Goal: Transaction & Acquisition: Purchase product/service

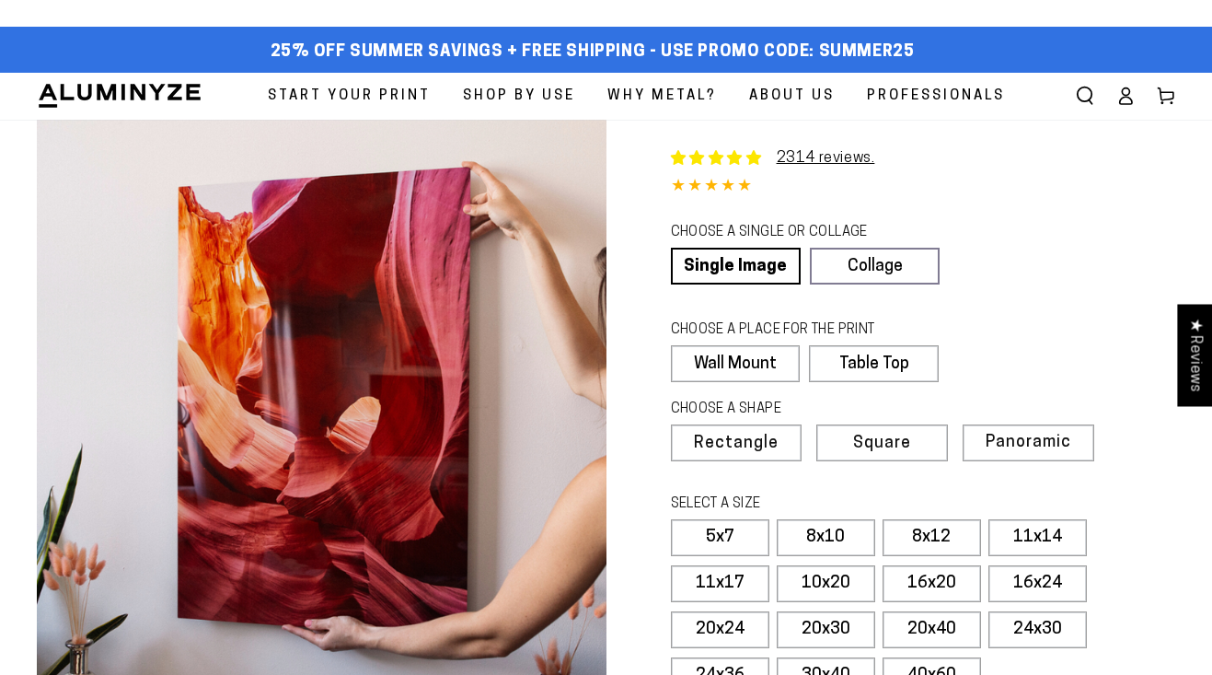
select select "**********"
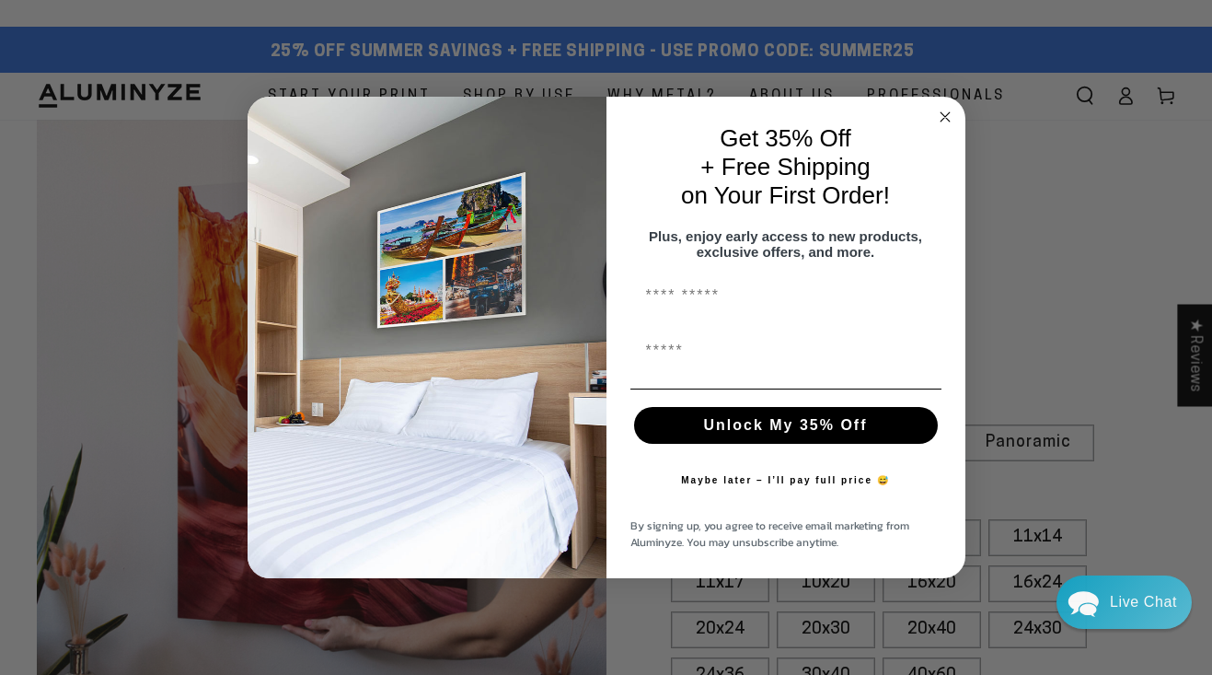
click at [945, 106] on circle "Close dialog" at bounding box center [944, 116] width 21 height 21
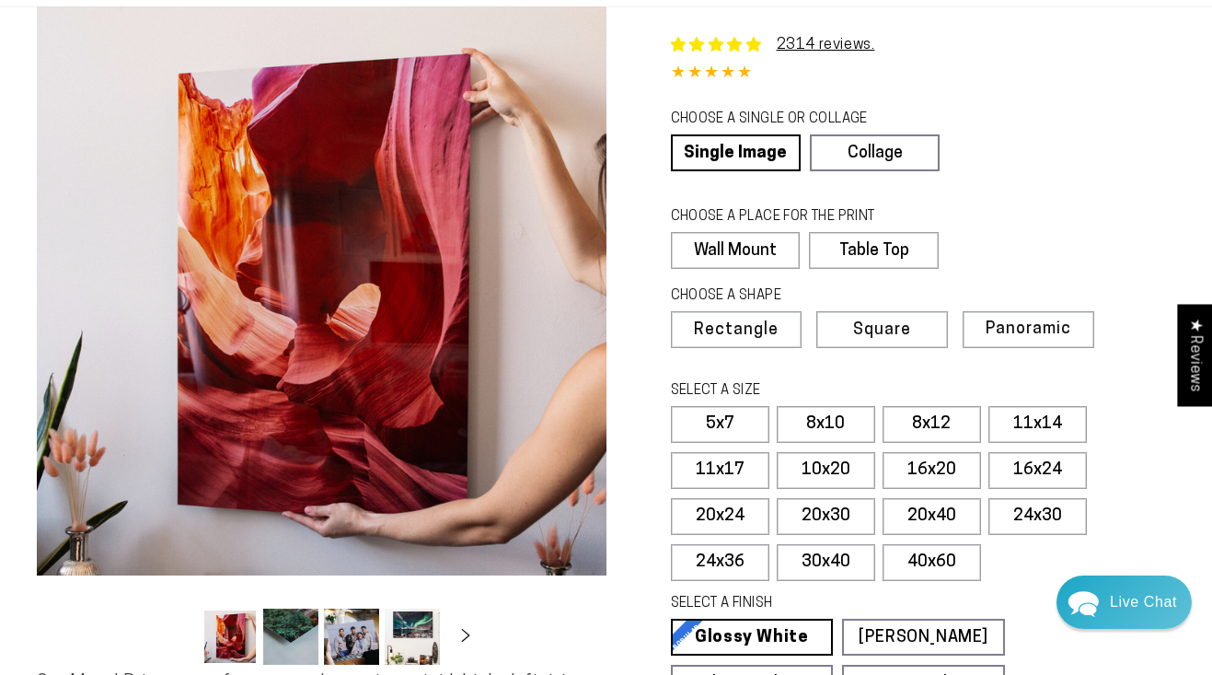
scroll to position [125, 0]
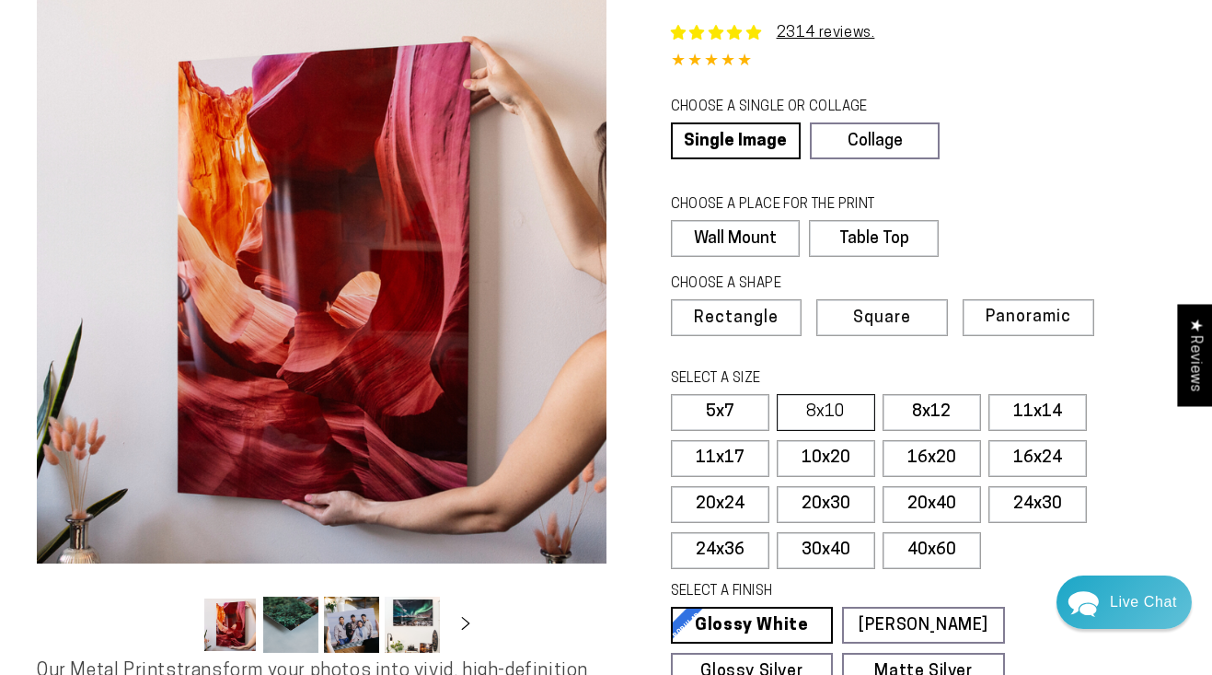
click at [826, 406] on label "8x10" at bounding box center [826, 412] width 98 height 37
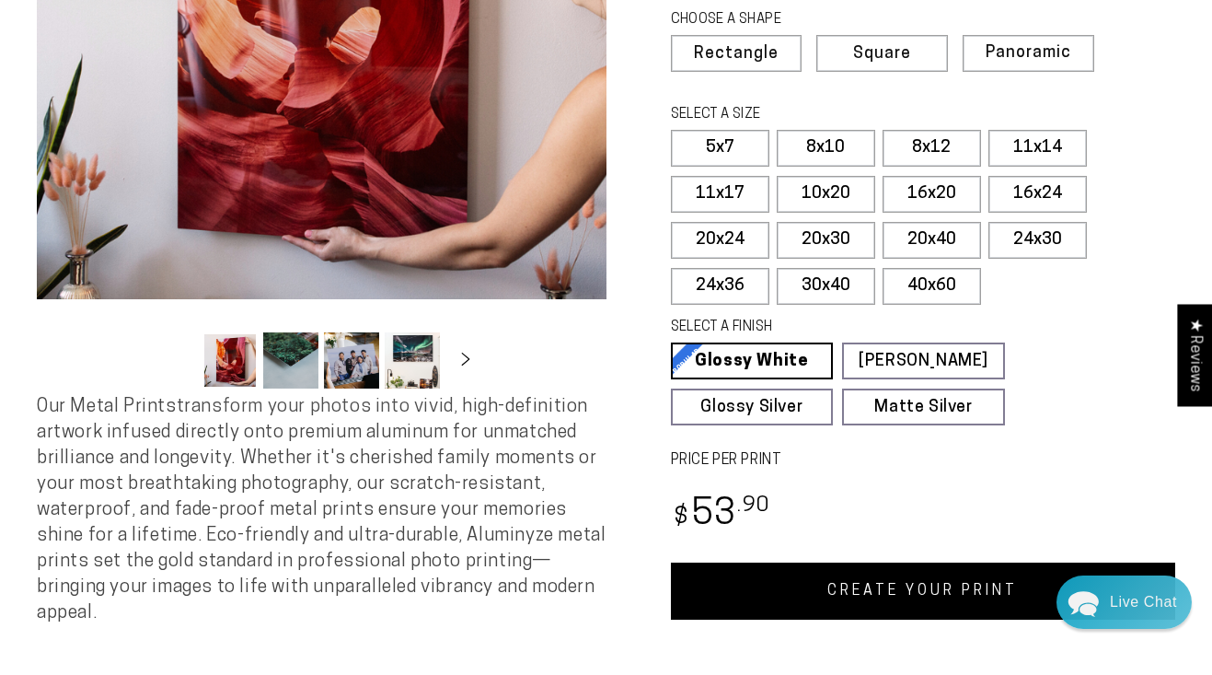
scroll to position [440, 0]
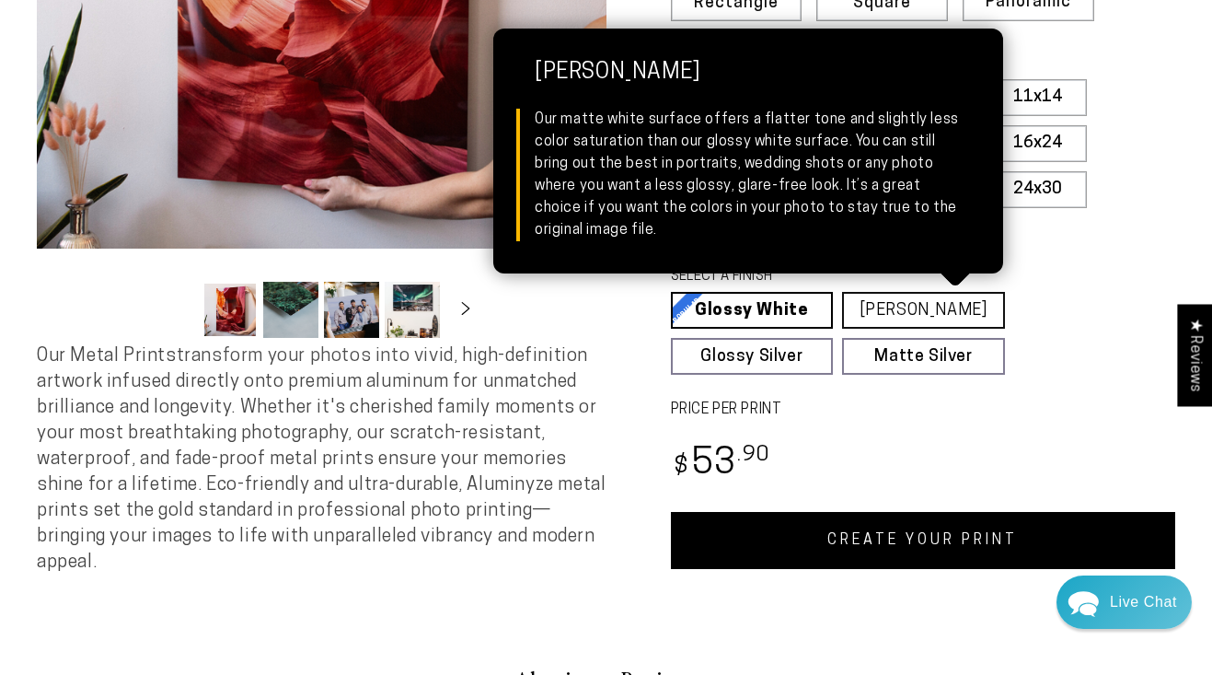
click at [963, 305] on link "Matte White Matte White Our matte white surface offers a flatter tone and sligh…" at bounding box center [923, 310] width 163 height 37
click at [921, 305] on link "Matte White Matte White Our matte white surface offers a flatter tone and sligh…" at bounding box center [923, 310] width 163 height 37
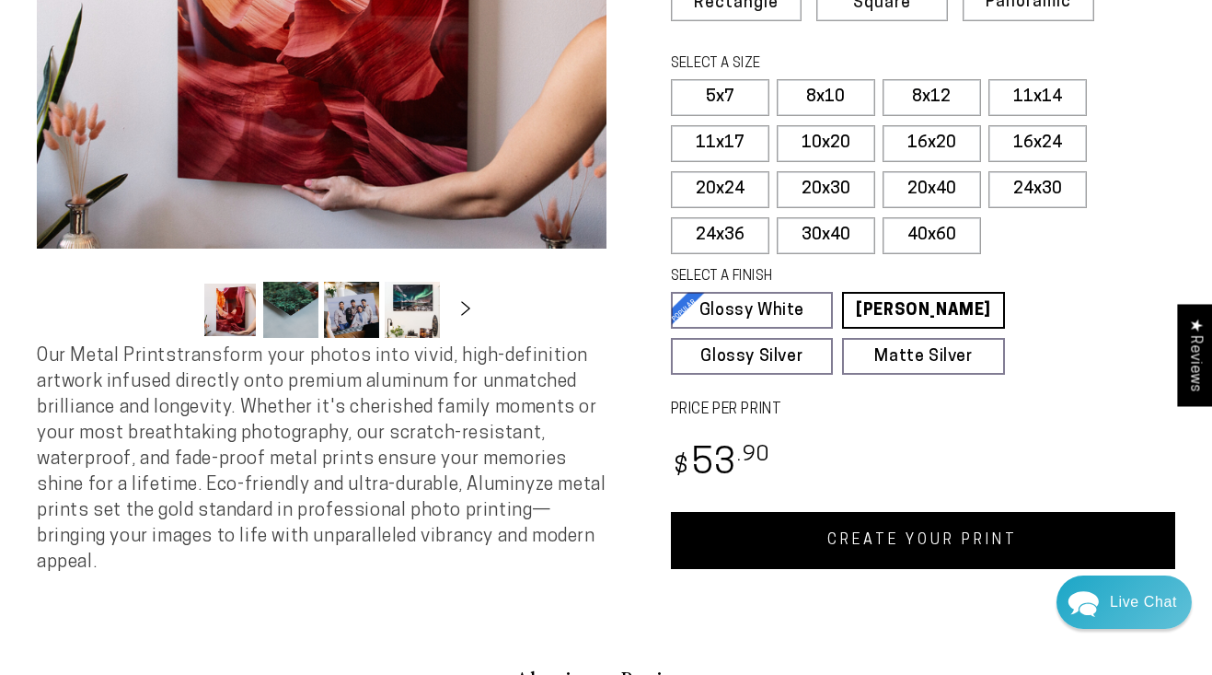
click at [465, 308] on icon "Slide right" at bounding box center [465, 309] width 9 height 14
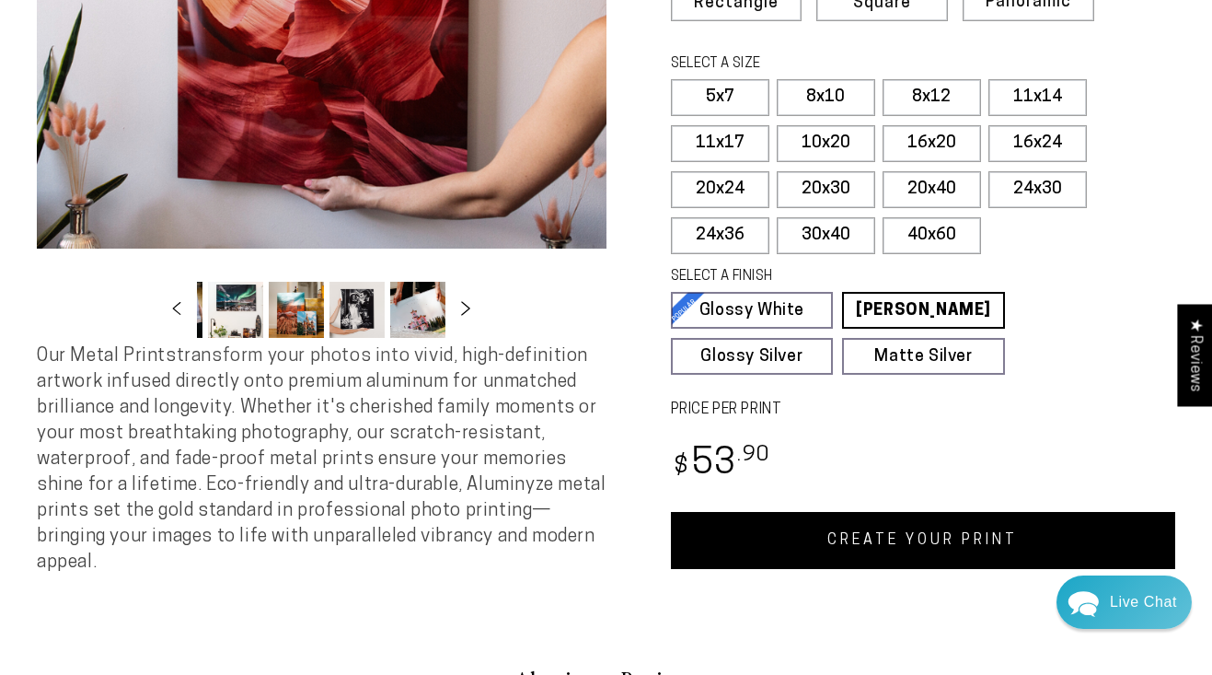
scroll to position [0, 179]
click at [924, 528] on link "CREATE YOUR PRINT" at bounding box center [923, 540] width 505 height 57
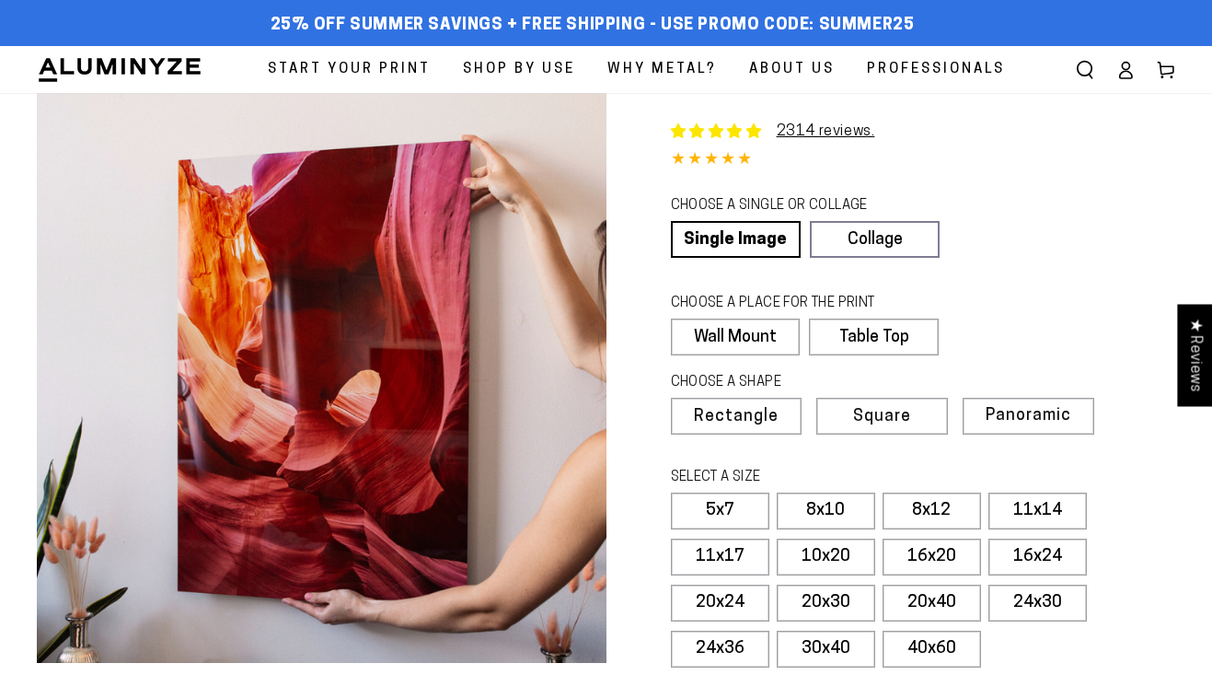
select select "**********"
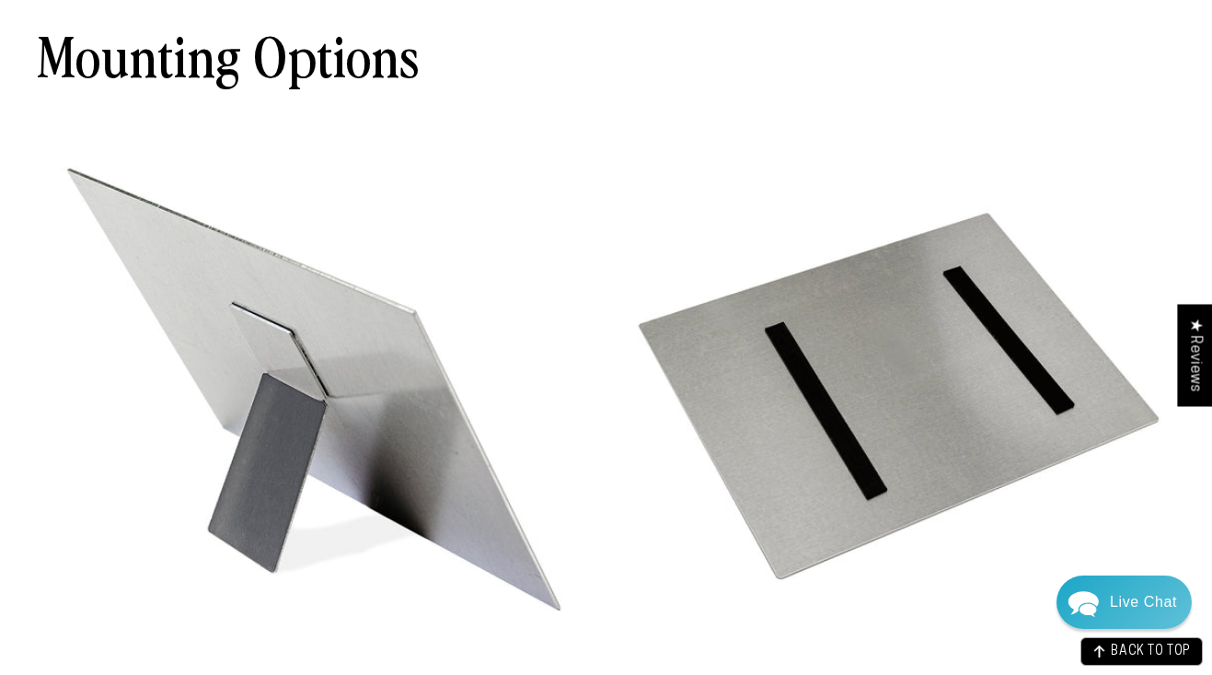
scroll to position [5045, 0]
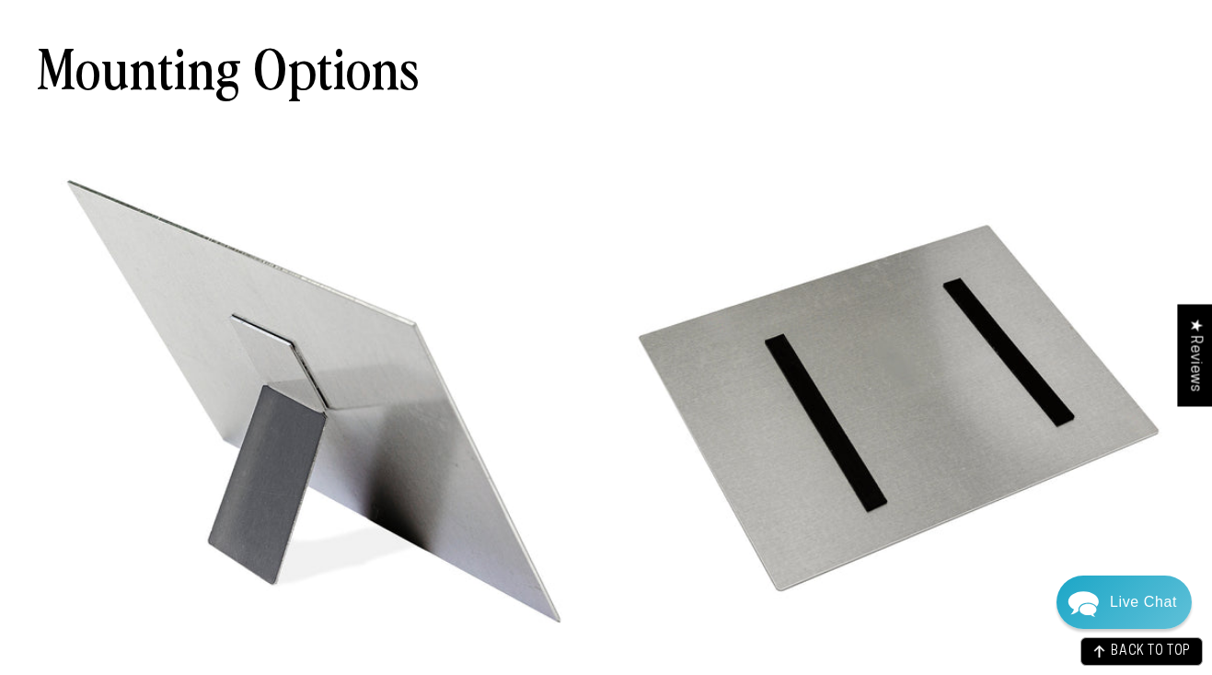
click at [293, 428] on img at bounding box center [315, 408] width 556 height 556
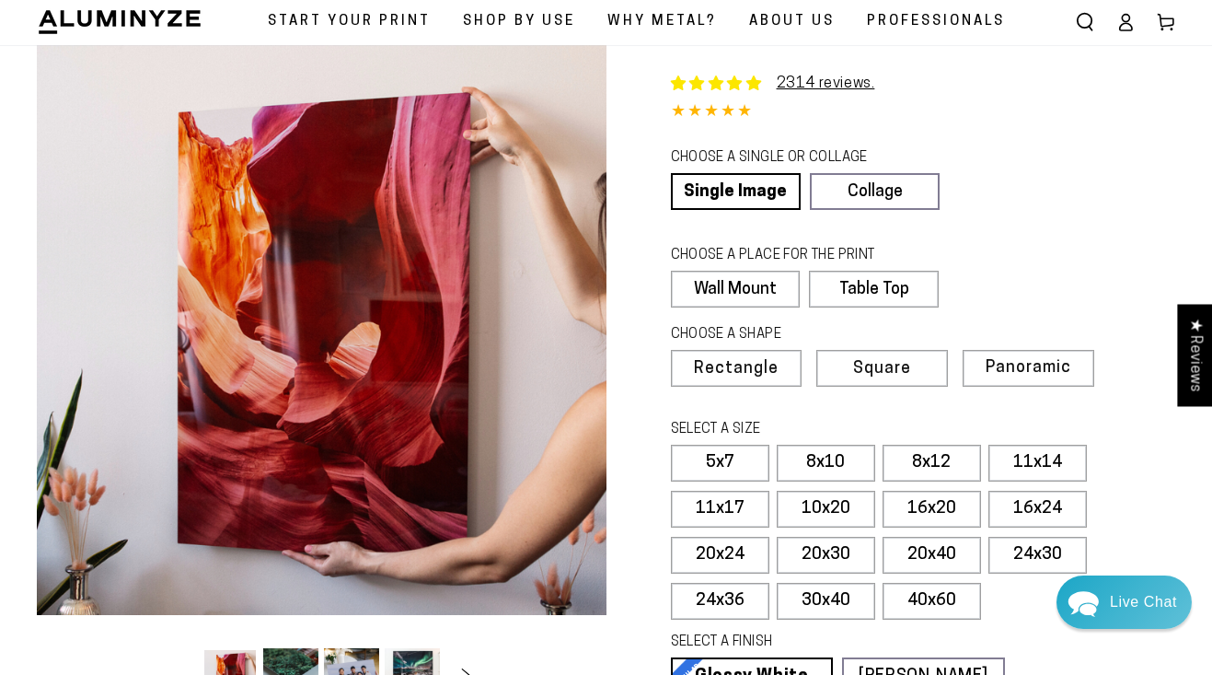
scroll to position [11, 0]
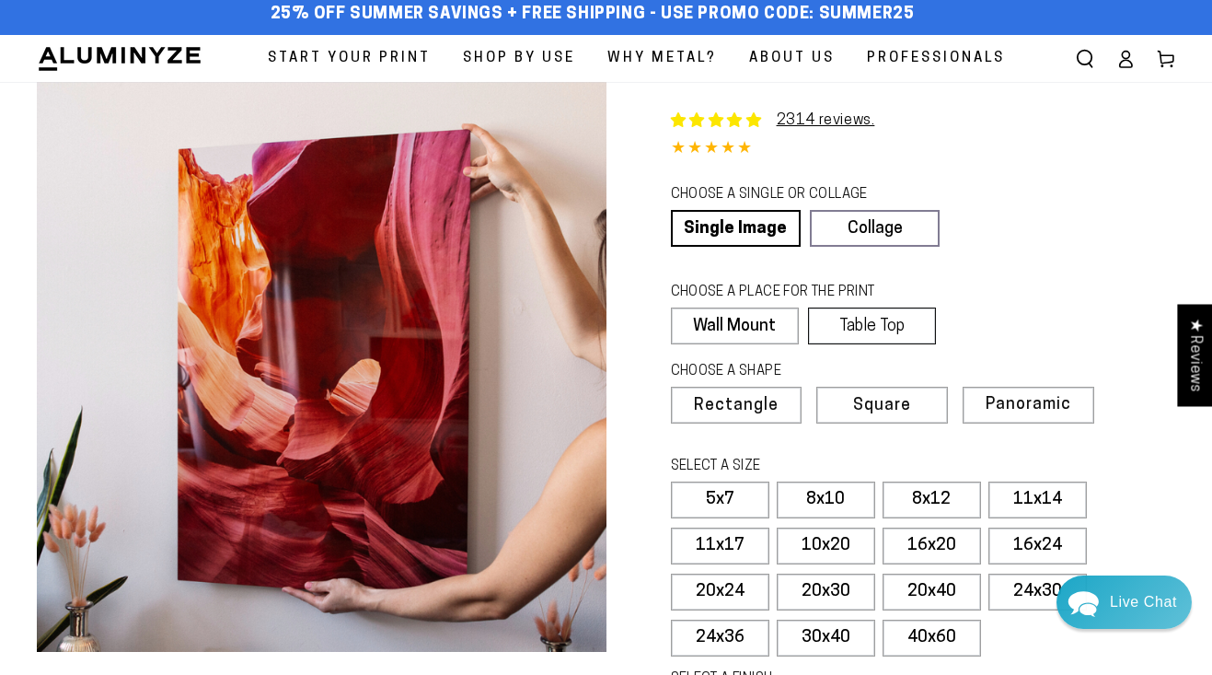
click at [908, 319] on label "Table Top" at bounding box center [872, 325] width 128 height 37
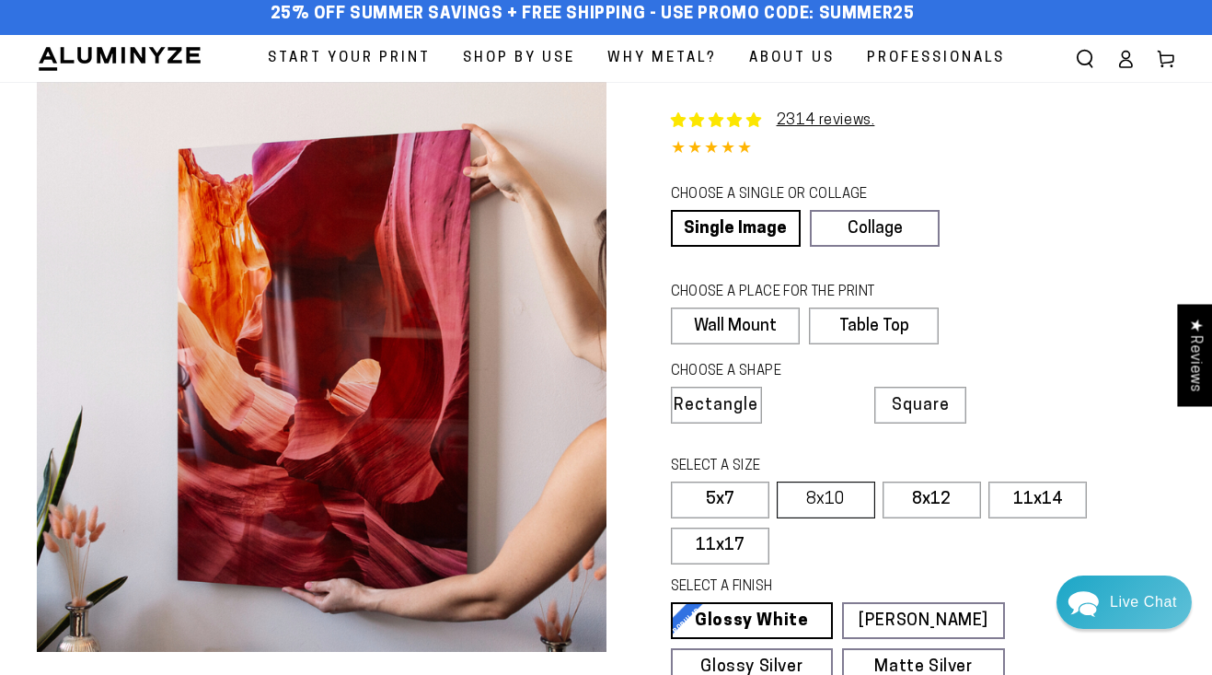
click at [841, 494] on label "8x10" at bounding box center [826, 499] width 98 height 37
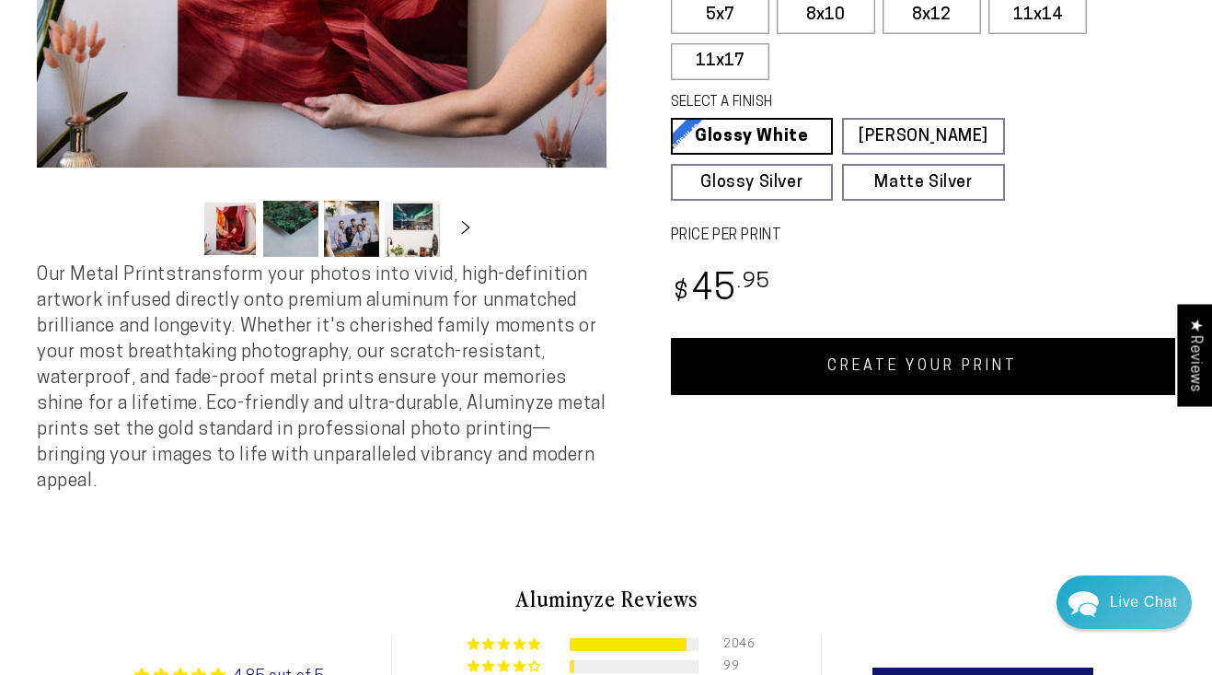
scroll to position [545, 0]
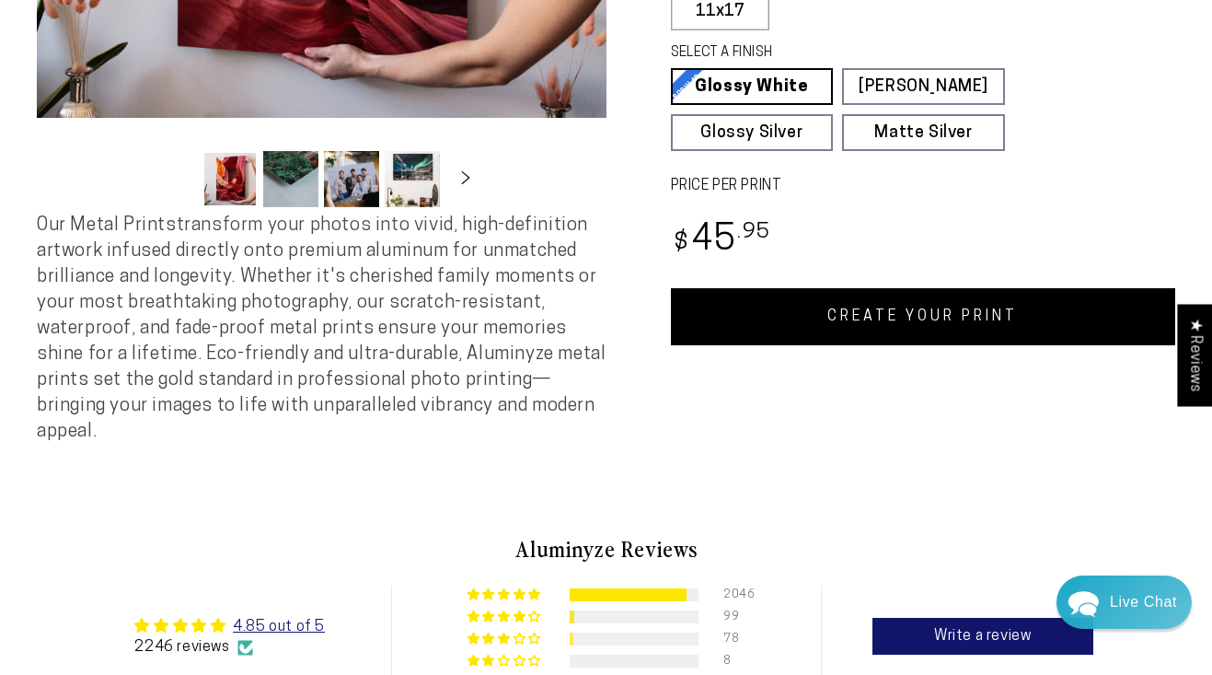
click at [937, 307] on link "CREATE YOUR PRINT" at bounding box center [923, 316] width 505 height 57
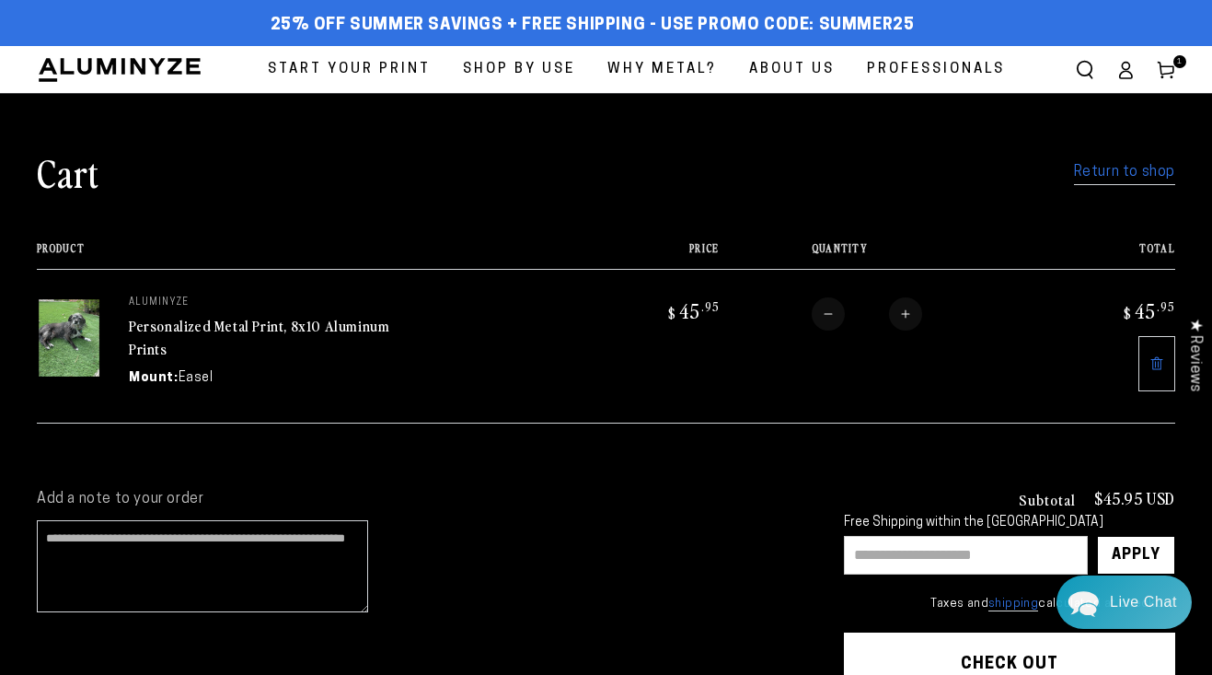
click at [1117, 174] on link "Return to shop" at bounding box center [1124, 172] width 101 height 27
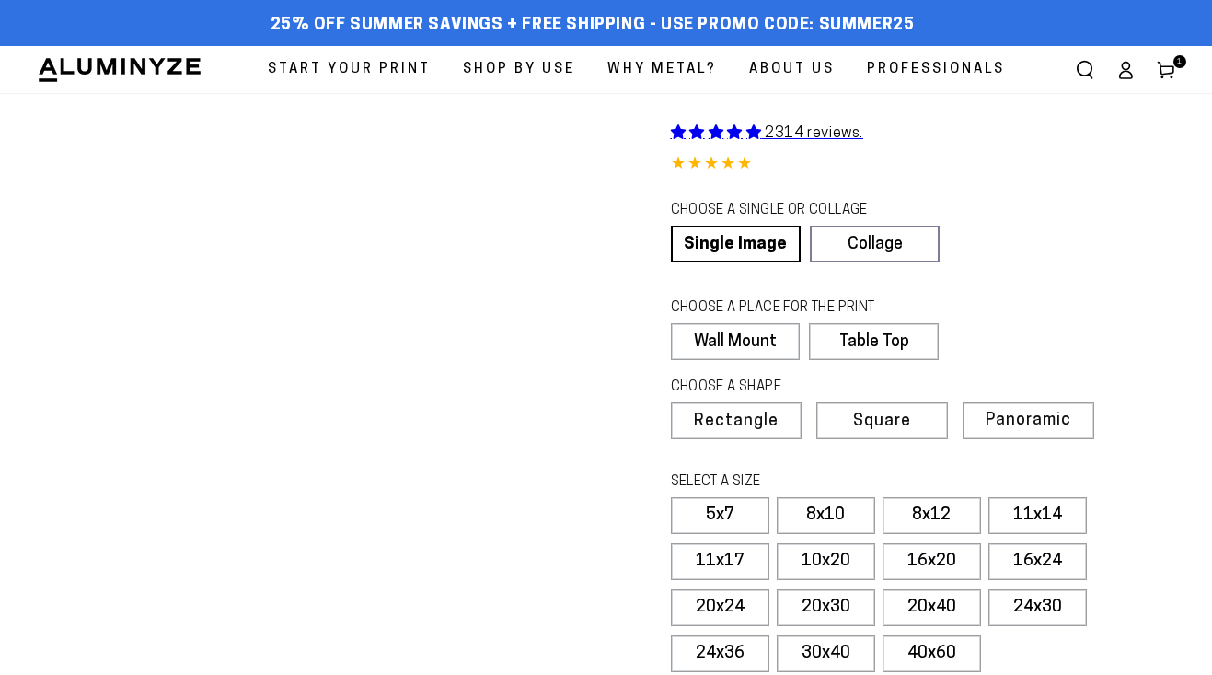
select select "**********"
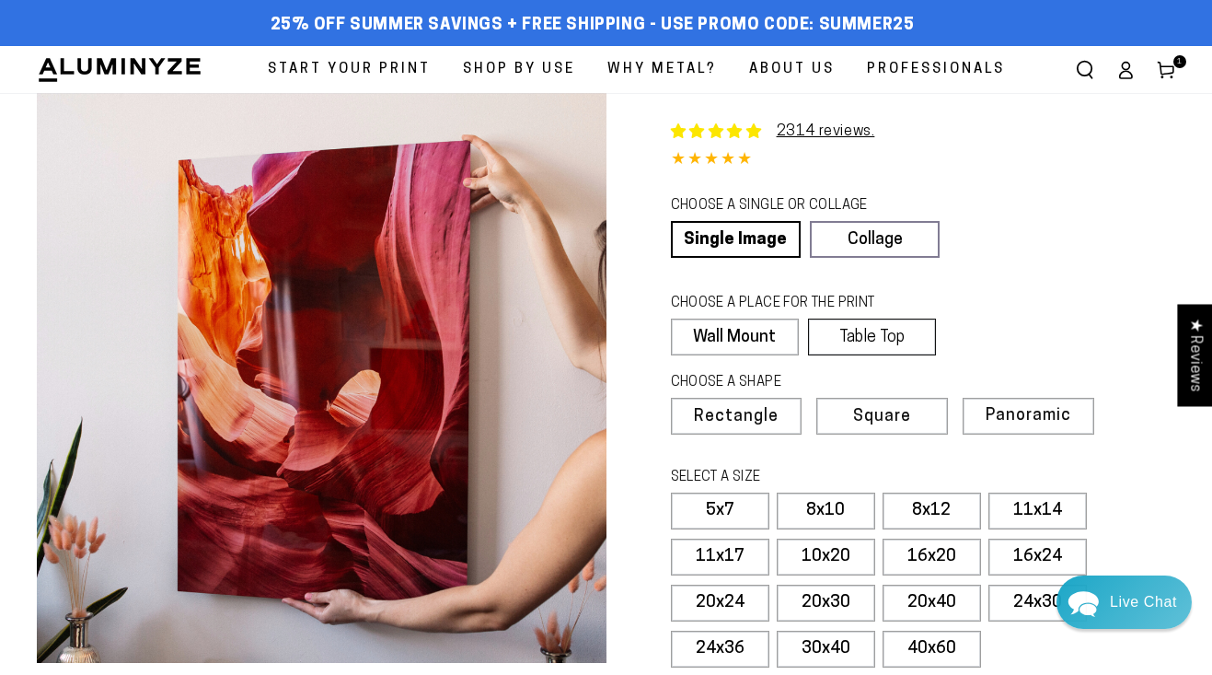
click at [920, 333] on label "Table Top" at bounding box center [872, 336] width 128 height 37
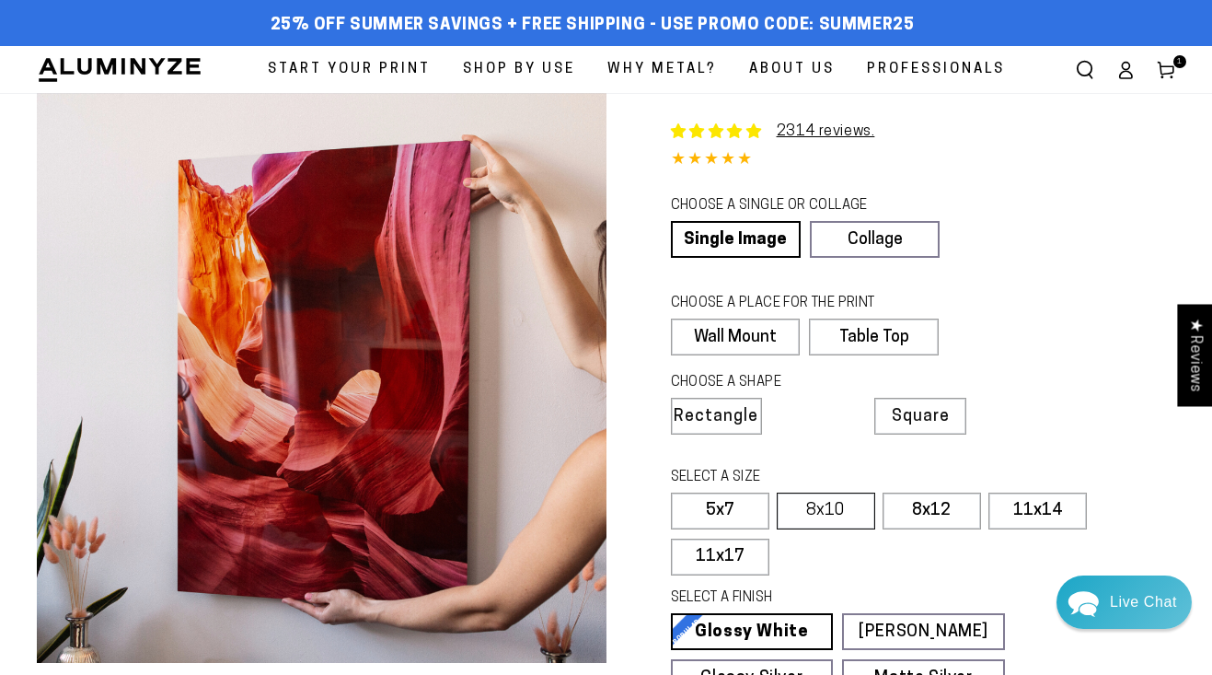
click at [832, 503] on label "8x10" at bounding box center [826, 510] width 98 height 37
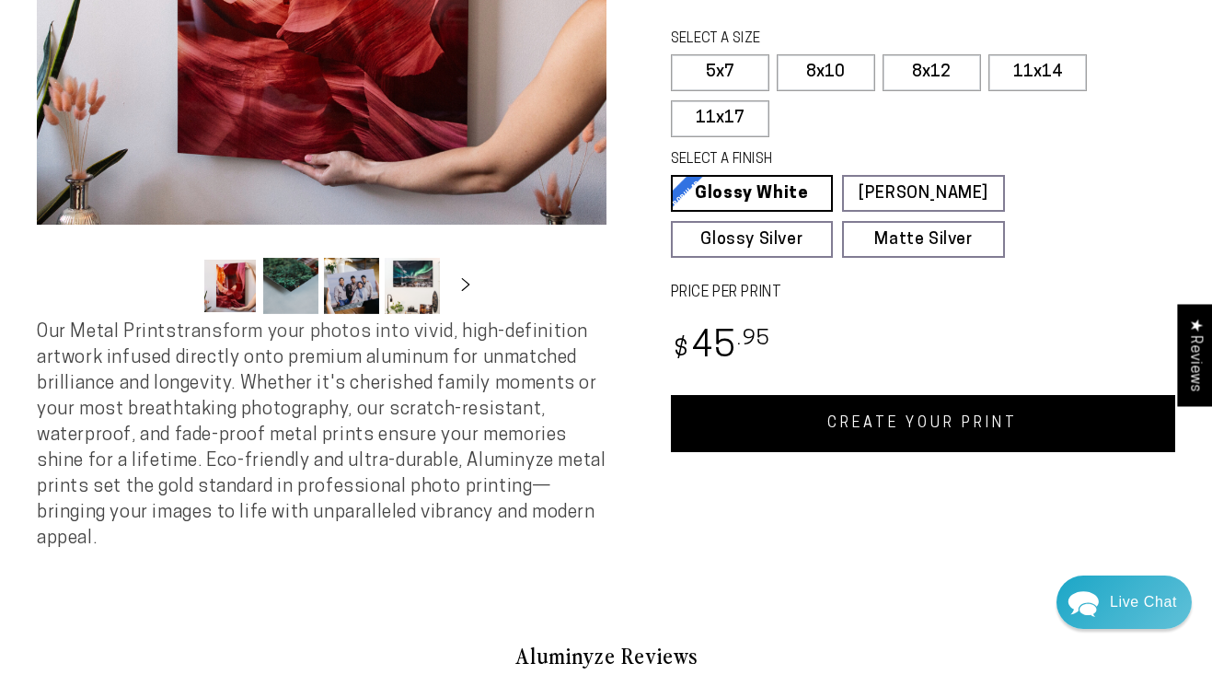
scroll to position [451, 0]
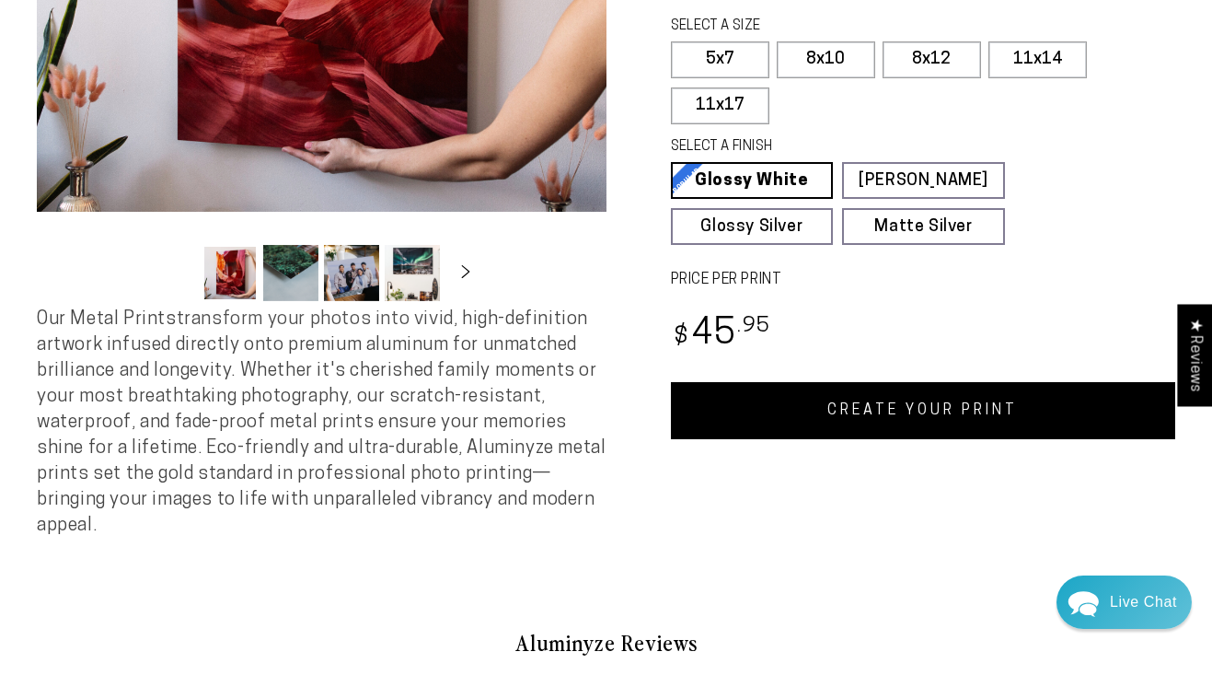
click at [904, 403] on link "CREATE YOUR PRINT" at bounding box center [923, 410] width 505 height 57
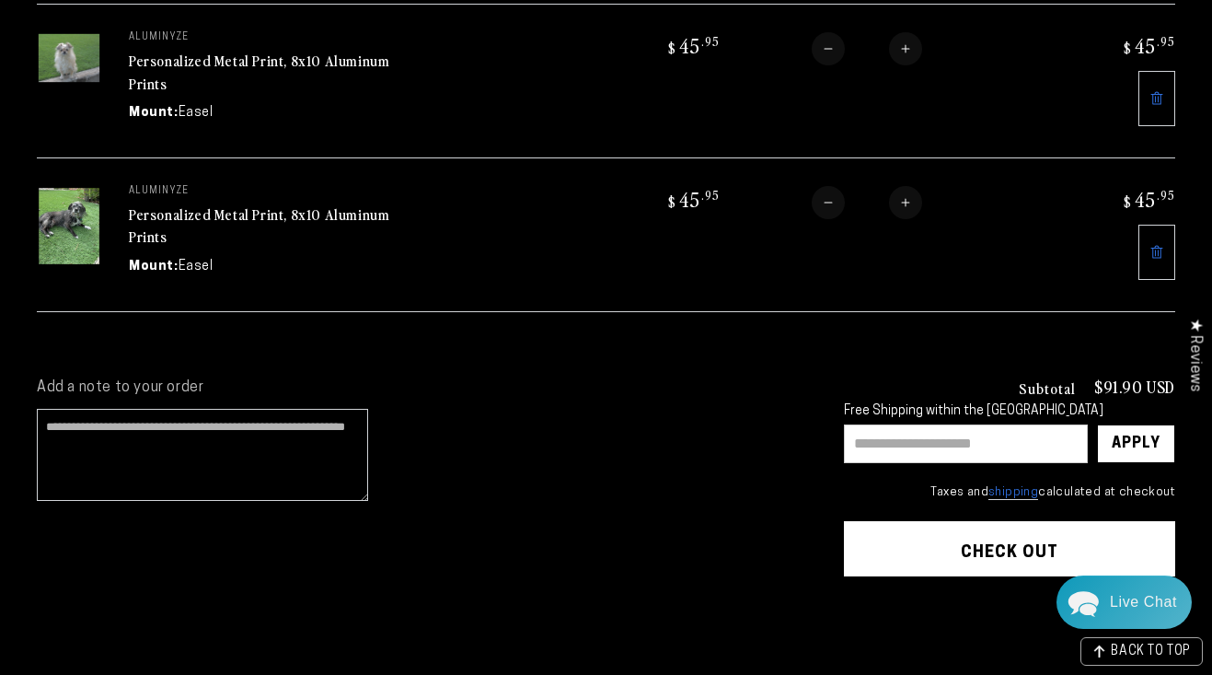
scroll to position [272, 0]
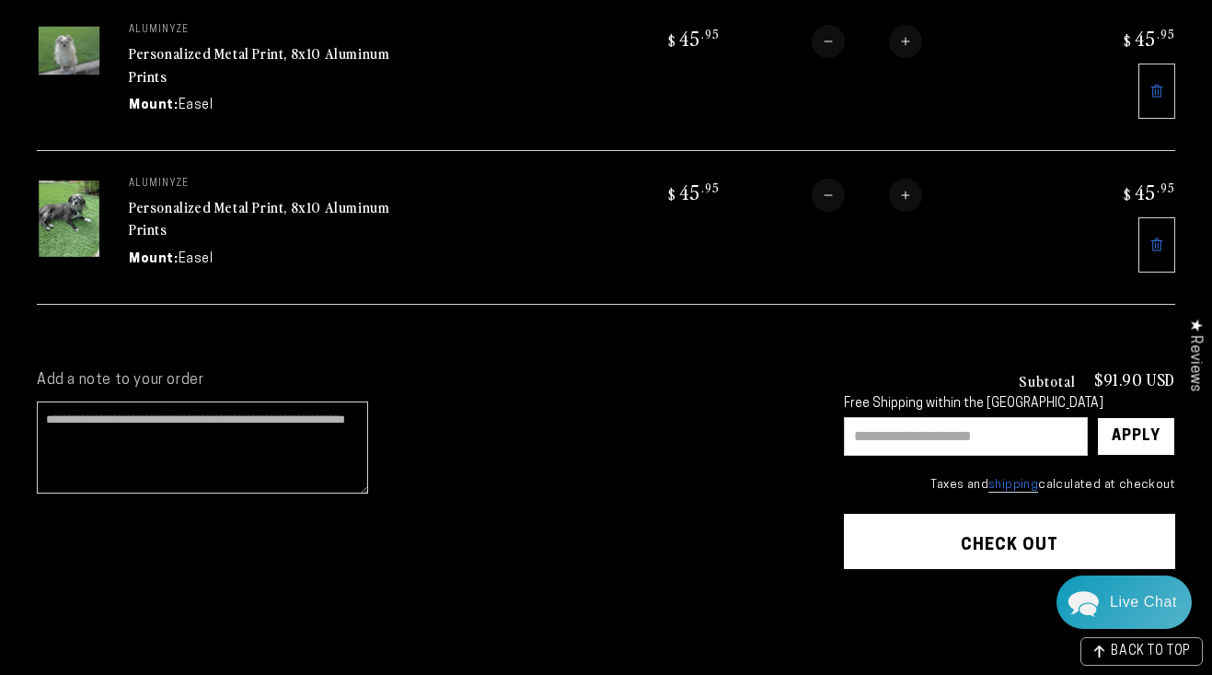
click at [874, 432] on input "text" at bounding box center [966, 436] width 244 height 39
type input "*******"
click at [1143, 432] on div "Apply" at bounding box center [1136, 436] width 49 height 37
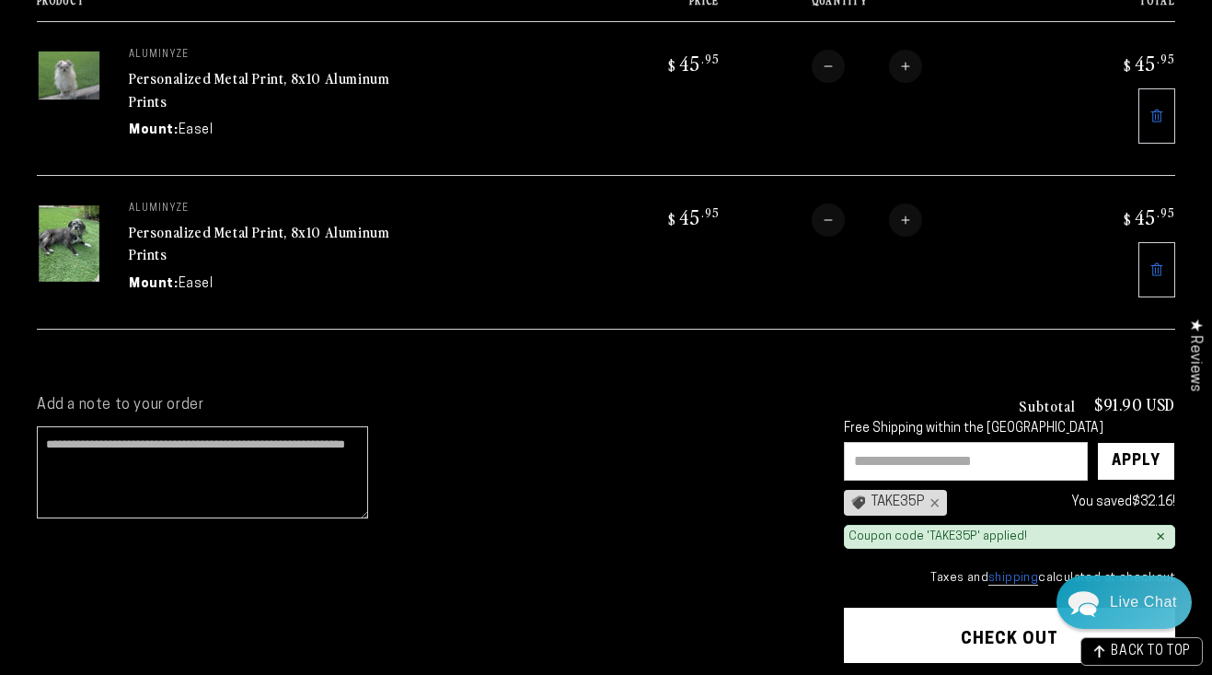
scroll to position [236, 0]
